Goal: Transaction & Acquisition: Purchase product/service

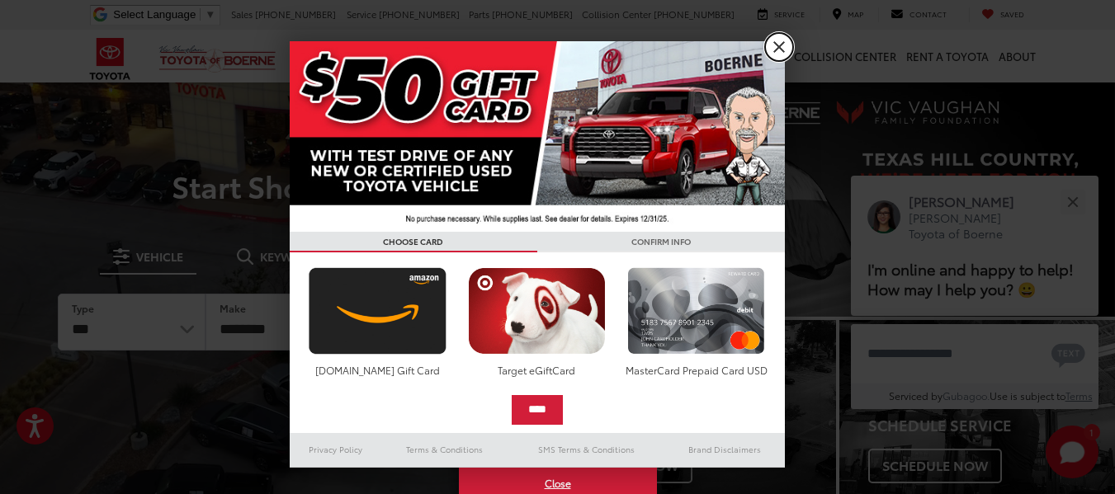
click at [776, 49] on link "X" at bounding box center [779, 47] width 28 height 28
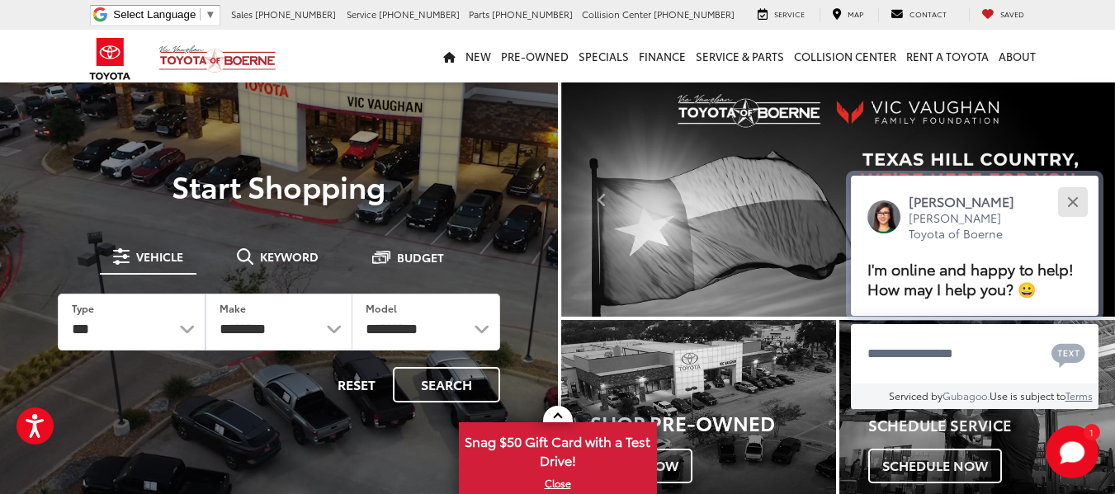
click at [1069, 206] on div "Close" at bounding box center [1072, 201] width 11 height 11
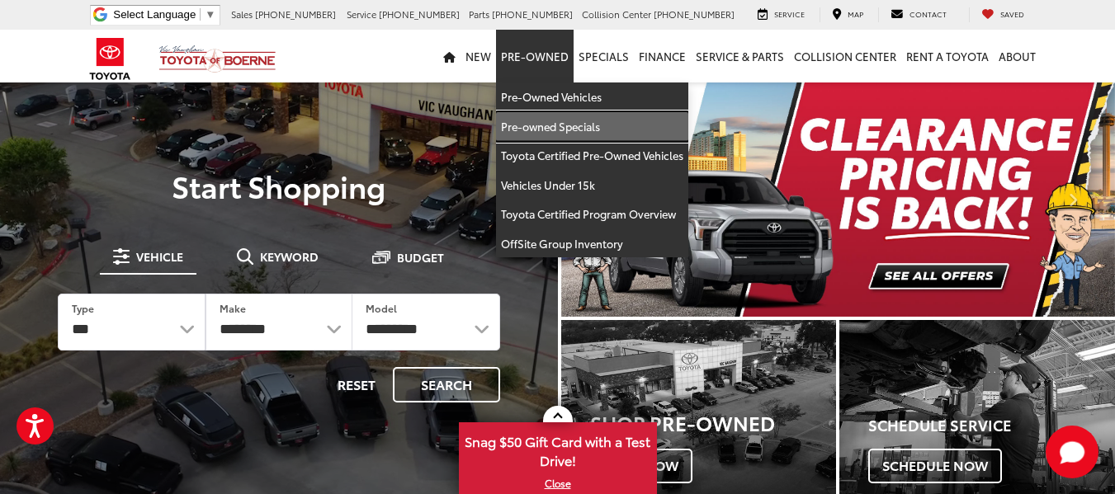
click at [540, 127] on link "Pre-owned Specials" at bounding box center [592, 127] width 192 height 30
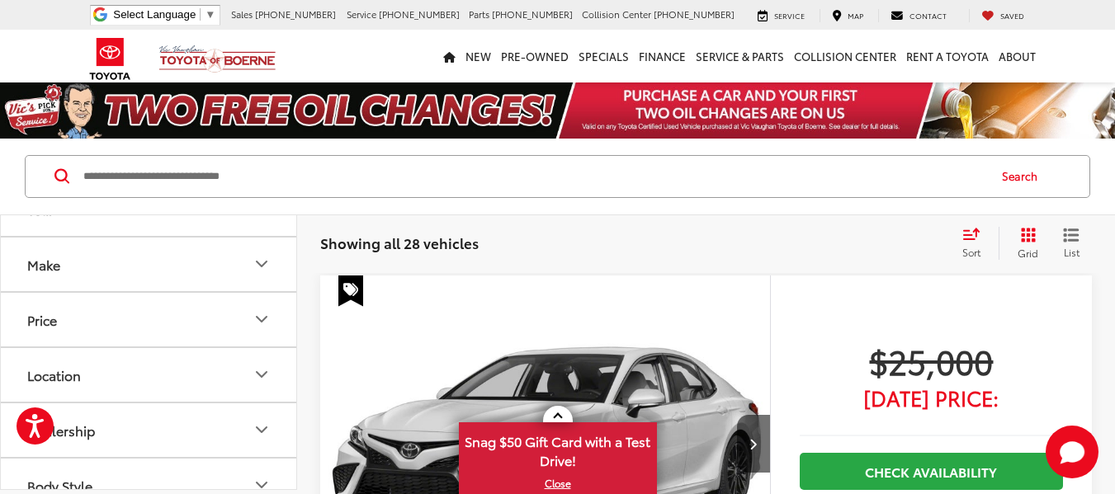
scroll to position [145, 0]
click at [269, 312] on icon "Price" at bounding box center [262, 319] width 20 height 20
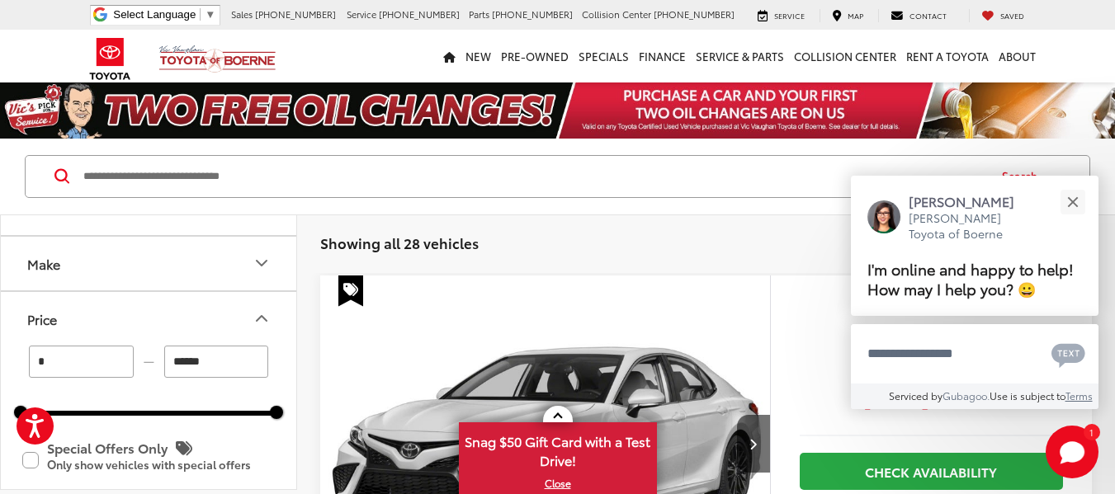
click at [247, 363] on input "******" at bounding box center [216, 362] width 105 height 32
type input "*"
type input "*****"
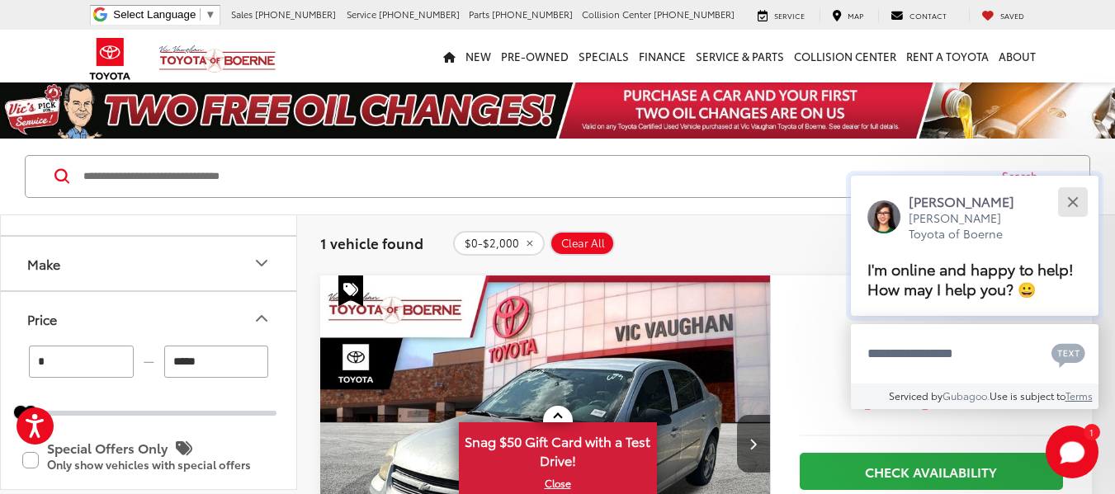
click at [1075, 201] on div "Close" at bounding box center [1072, 201] width 11 height 11
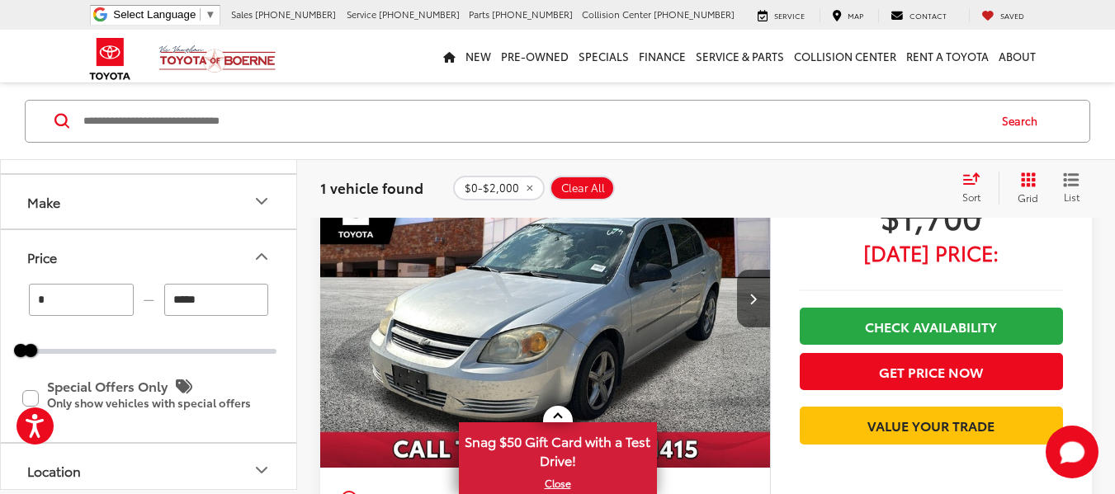
scroll to position [146, 0]
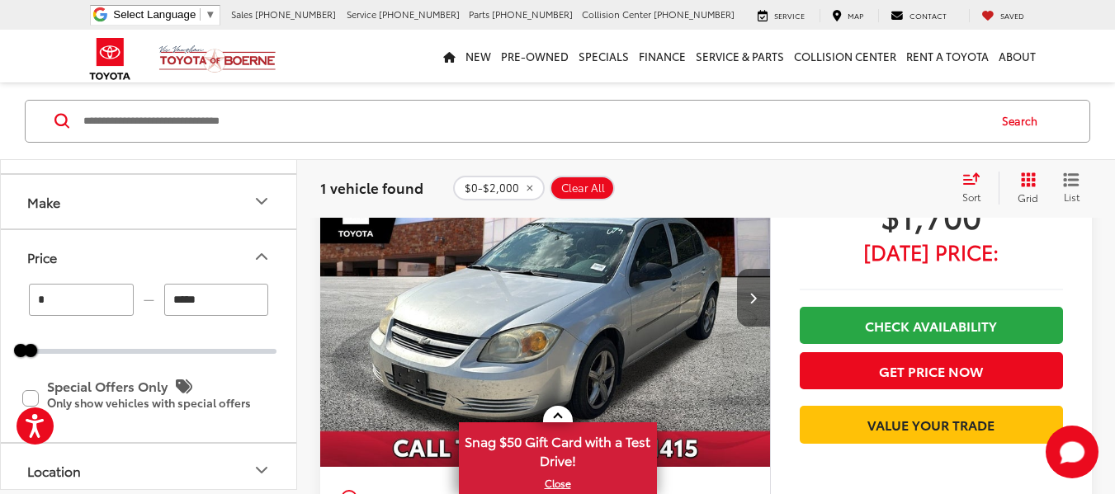
click at [752, 299] on icon "Next image" at bounding box center [752, 298] width 7 height 12
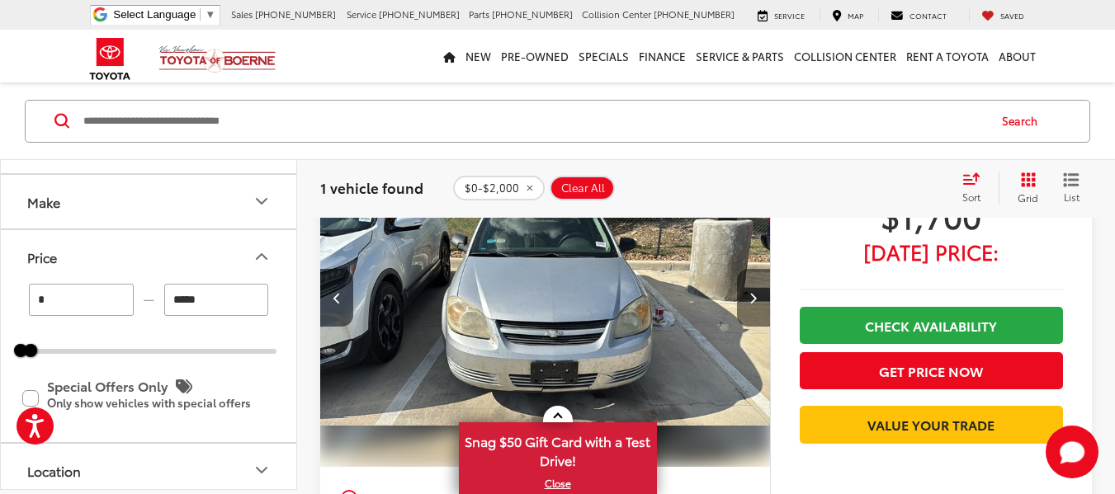
click at [752, 299] on icon "Next image" at bounding box center [752, 298] width 7 height 12
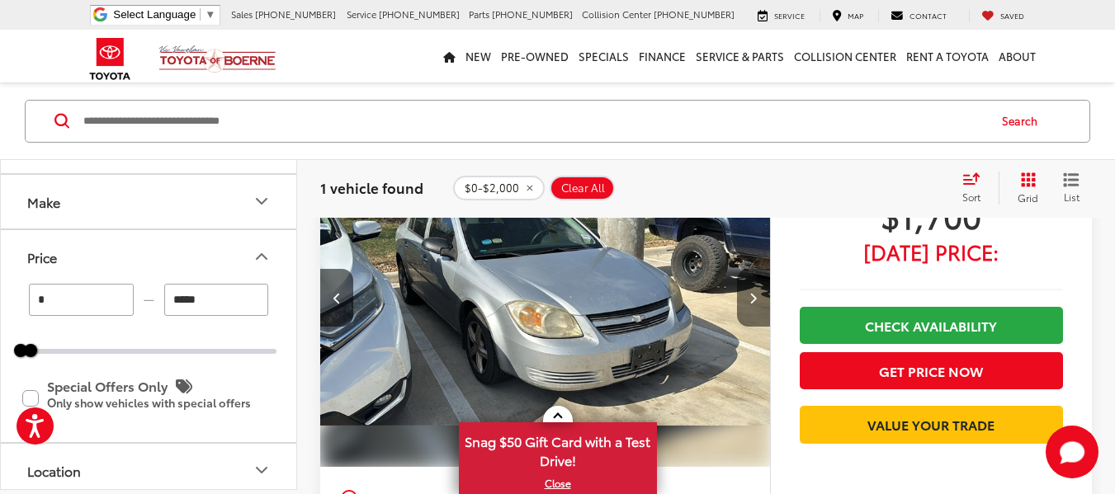
click at [752, 299] on icon "Next image" at bounding box center [752, 298] width 7 height 12
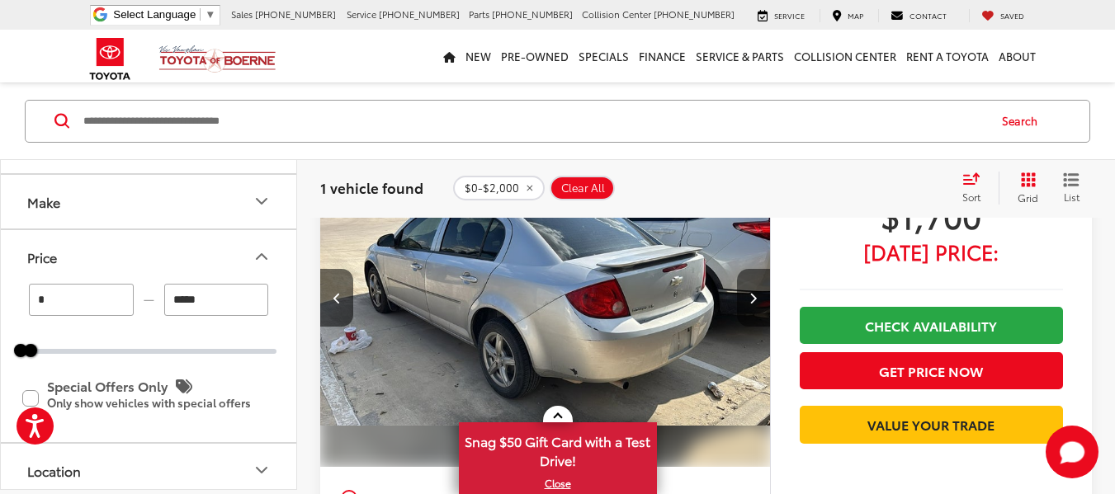
click at [752, 299] on icon "Next image" at bounding box center [752, 298] width 7 height 12
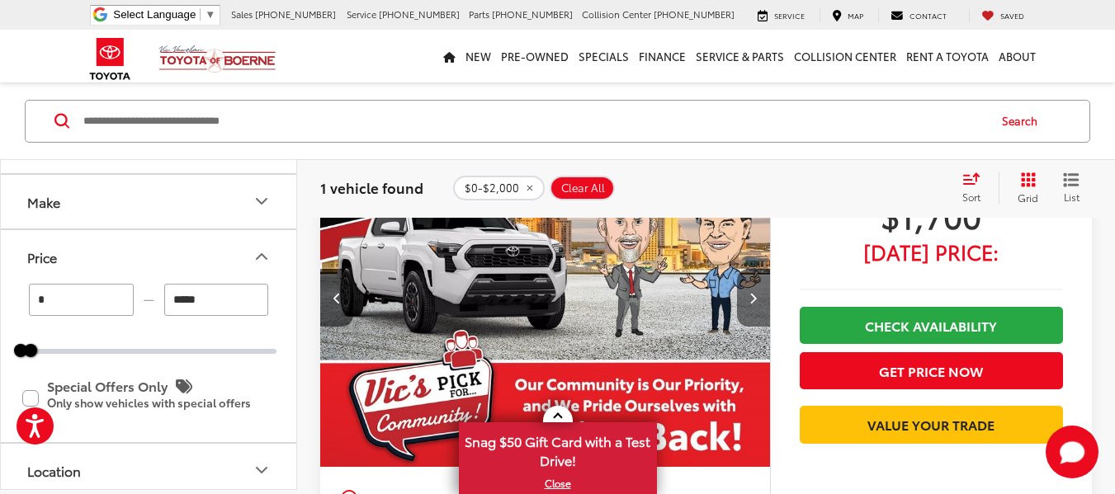
click at [752, 299] on icon "Next image" at bounding box center [752, 298] width 7 height 12
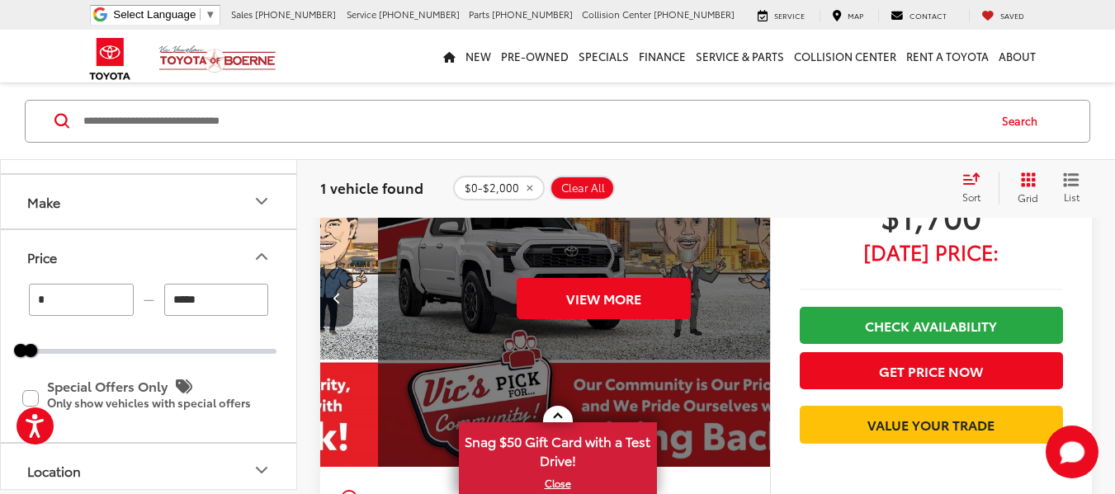
scroll to position [0, 2261]
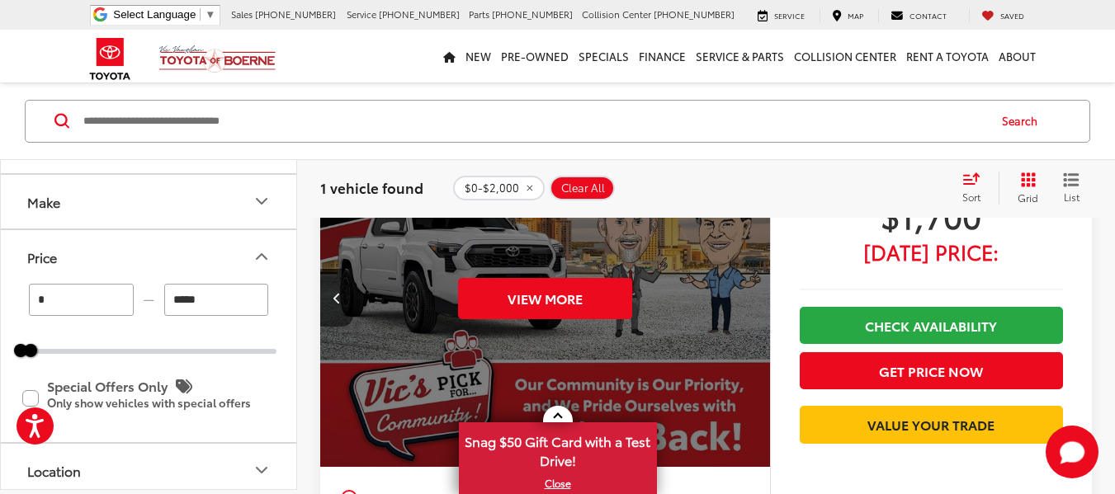
click at [752, 299] on div "View More" at bounding box center [545, 299] width 452 height 339
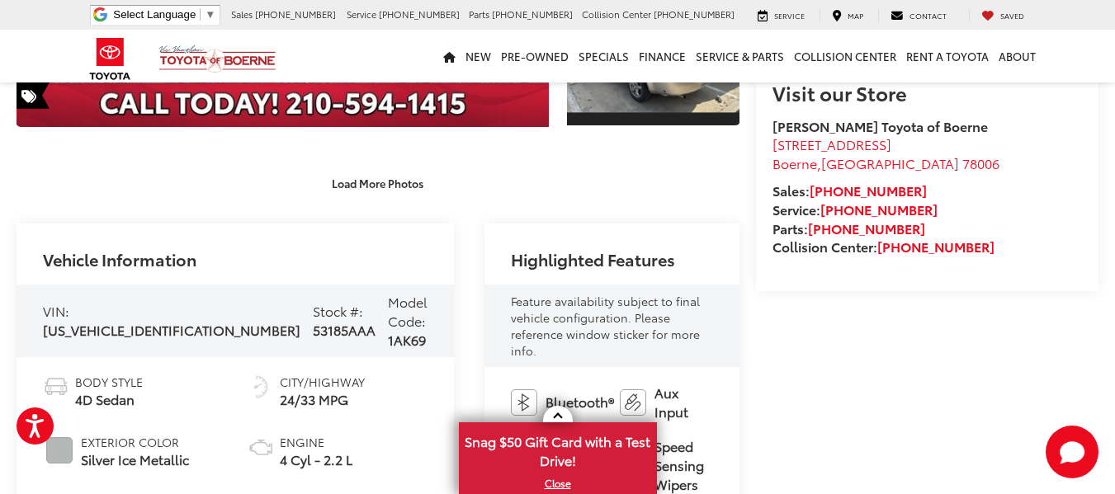
scroll to position [460, 0]
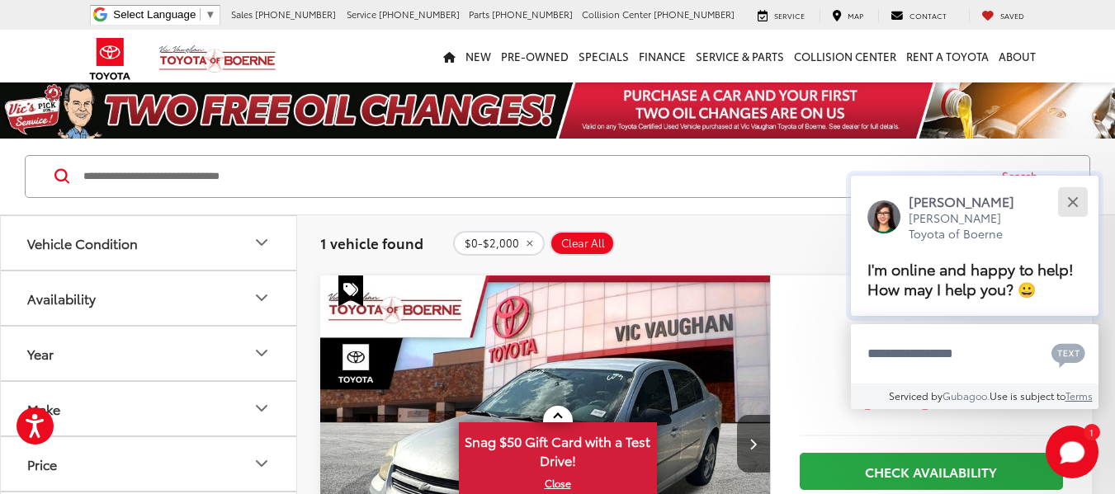
click at [1072, 199] on button "Close" at bounding box center [1072, 201] width 35 height 35
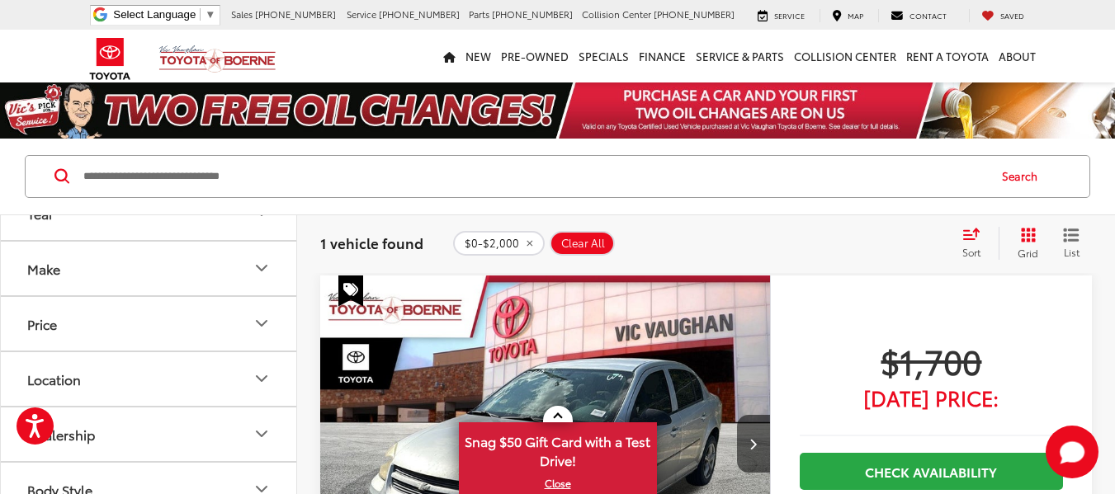
scroll to position [163, 0]
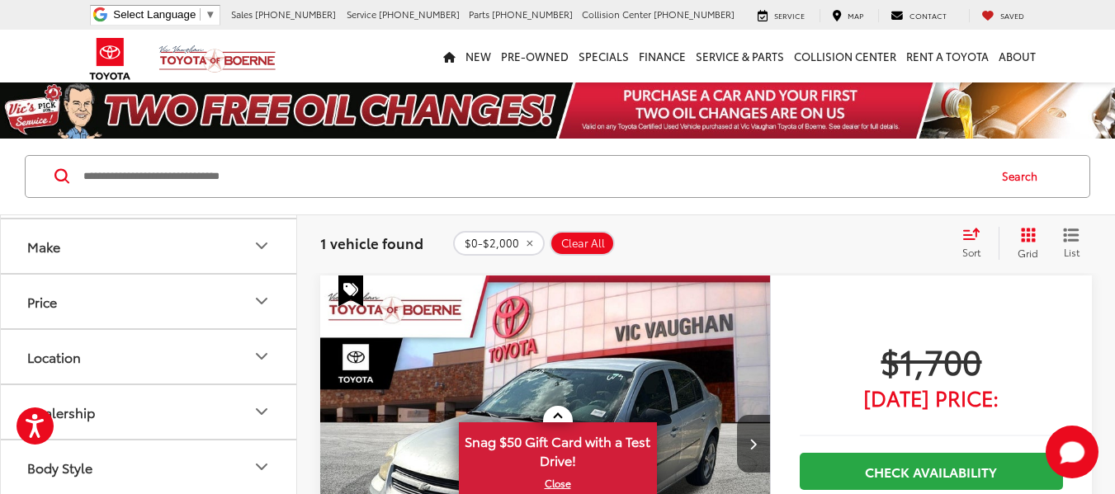
click at [264, 295] on icon "Price" at bounding box center [262, 301] width 20 height 20
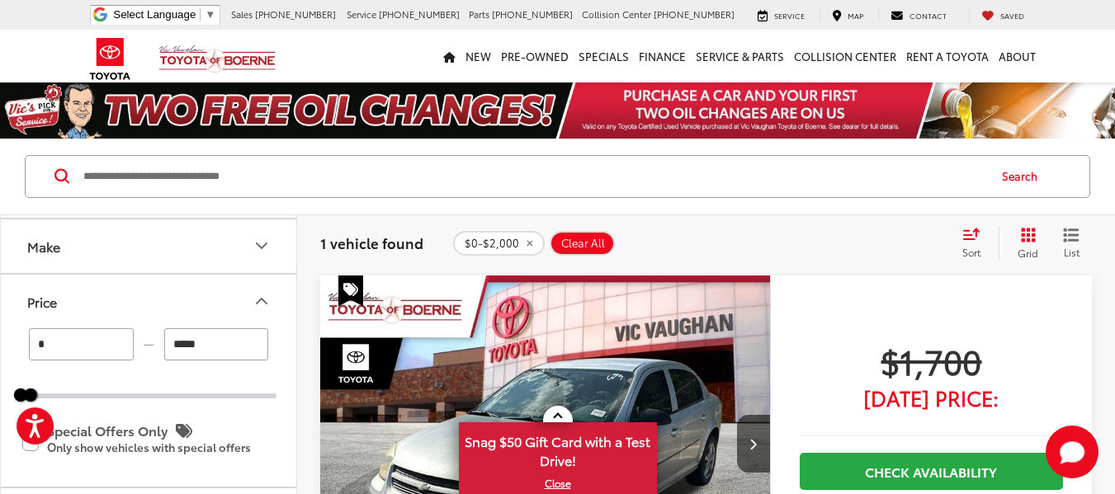
click at [225, 340] on input "*****" at bounding box center [216, 344] width 105 height 32
type input "*"
type input "*****"
